Goal: Use online tool/utility: Utilize a website feature to perform a specific function

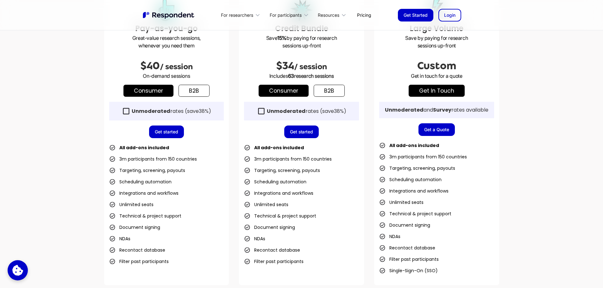
scroll to position [243, 0]
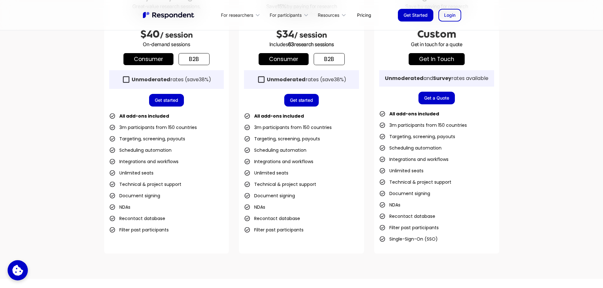
click at [535, 168] on div "Pay-as-you-go Great-value research sessions, whenever you need them $40 / sessi…" at bounding box center [301, 105] width 603 height 347
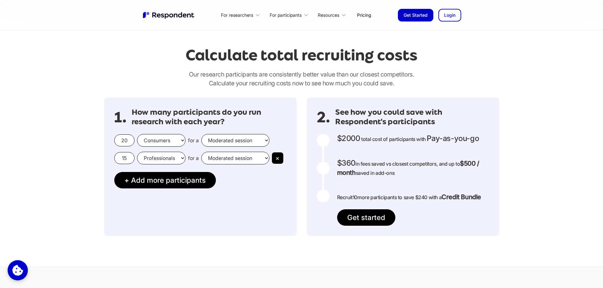
scroll to position [517, 0]
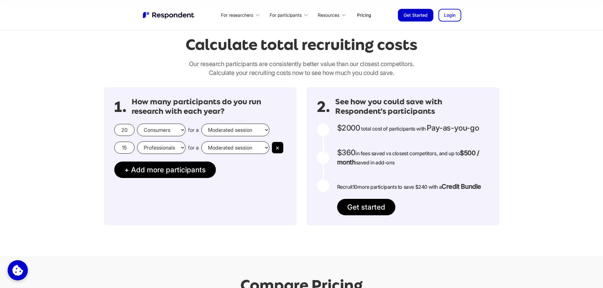
drag, startPoint x: 129, startPoint y: 130, endPoint x: 117, endPoint y: 130, distance: 12.0
click at [117, 130] on input "20" at bounding box center [124, 130] width 20 height 12
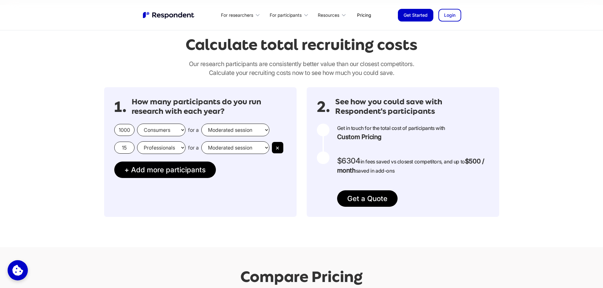
type input "1000"
click at [182, 130] on select "Consumers Professionals" at bounding box center [161, 130] width 48 height 13
click at [530, 155] on div "Calculate total recruiting costs Our research participants are consistently bet…" at bounding box center [301, 126] width 603 height 242
click at [268, 129] on select "Moderated session Unmoderated session" at bounding box center [235, 130] width 68 height 13
click at [579, 161] on div "Calculate total recruiting costs Our research participants are consistently bet…" at bounding box center [301, 126] width 603 height 242
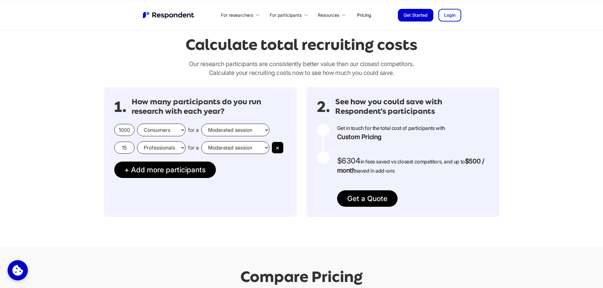
click at [564, 176] on div "Calculate total recruiting costs Our research participants are consistently bet…" at bounding box center [301, 126] width 603 height 242
click at [127, 130] on input "1000" at bounding box center [124, 130] width 20 height 12
click at [278, 147] on button "×" at bounding box center [277, 147] width 11 height 11
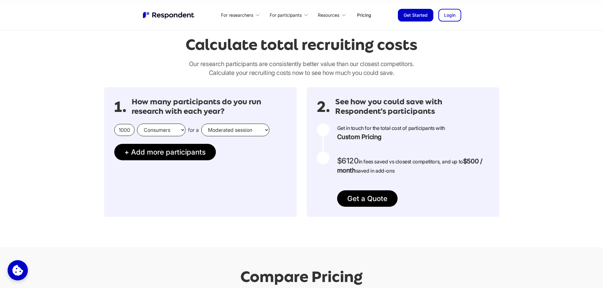
click at [182, 129] on select "Consumers Professionals" at bounding box center [161, 130] width 48 height 13
click at [137, 124] on select "Consumers Professionals" at bounding box center [161, 130] width 48 height 13
click at [180, 128] on select "Consumers Professionals" at bounding box center [161, 130] width 48 height 13
select select "consumers"
click at [137, 124] on select "Consumers Professionals" at bounding box center [161, 130] width 48 height 13
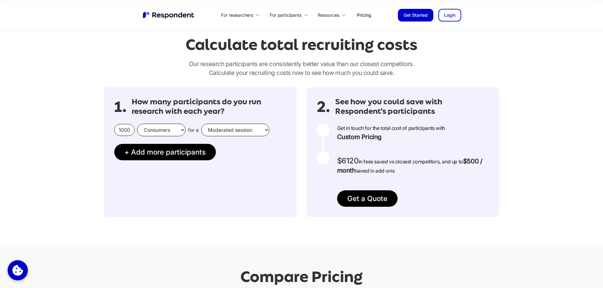
click at [532, 139] on div "Calculate total recruiting costs Our research participants are consistently bet…" at bounding box center [301, 126] width 603 height 242
click at [257, 131] on select "Moderated session Unmoderated session" at bounding box center [235, 130] width 68 height 13
select select "unmoderated"
click at [201, 124] on select "Moderated session Unmoderated session" at bounding box center [235, 130] width 68 height 13
click at [533, 151] on div "Calculate total recruiting costs Our research participants are consistently bet…" at bounding box center [301, 126] width 603 height 242
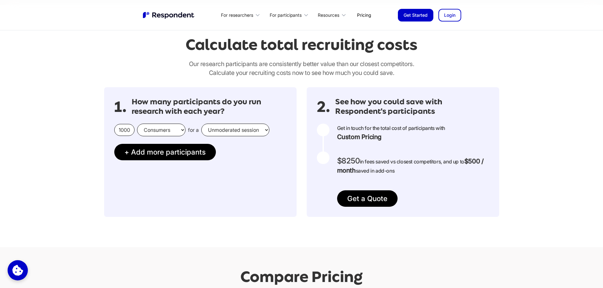
click at [127, 130] on input "1000" at bounding box center [124, 130] width 20 height 12
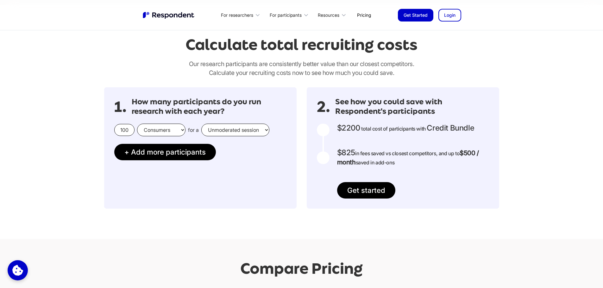
scroll to position [496, 0]
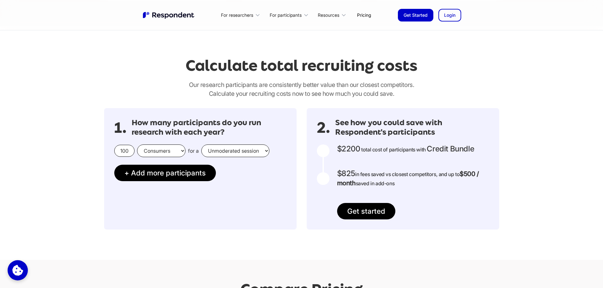
type input "100"
click at [537, 174] on div "Calculate total recruiting costs Our research participants are consistently bet…" at bounding box center [301, 143] width 603 height 234
click at [527, 159] on div "Calculate total recruiting costs Our research participants are consistently bet…" at bounding box center [301, 143] width 603 height 234
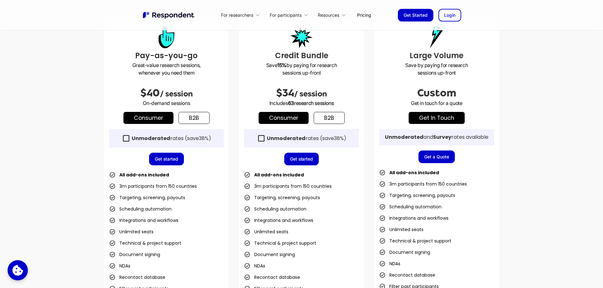
scroll to position [0, 0]
